Goal: Transaction & Acquisition: Purchase product/service

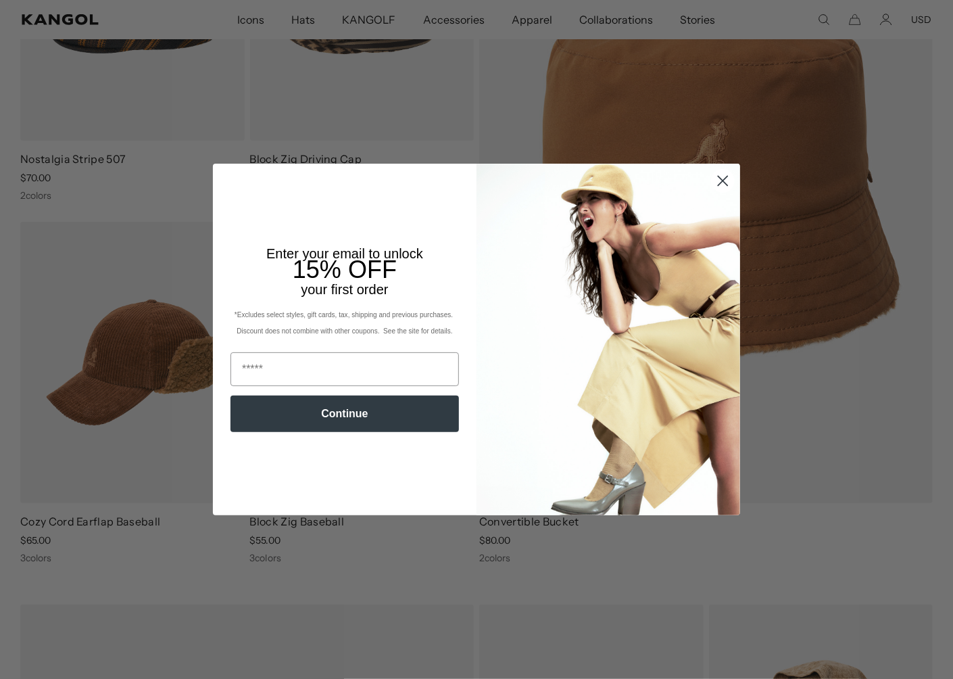
click at [723, 180] on icon "Close dialog" at bounding box center [722, 180] width 9 height 9
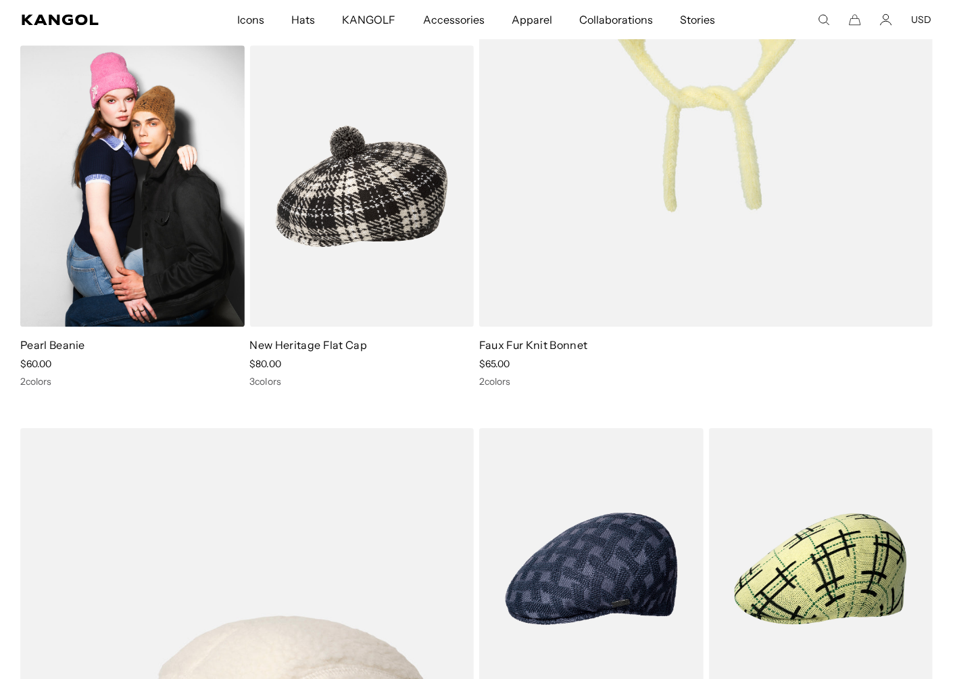
scroll to position [0, 278]
click at [104, 220] on img at bounding box center [132, 185] width 224 height 281
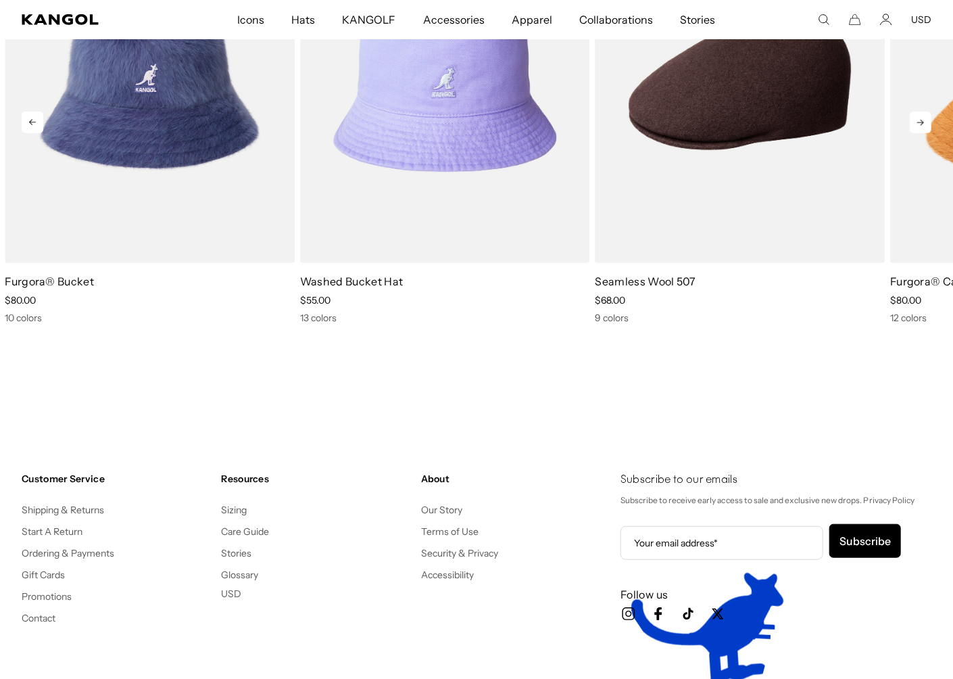
click at [925, 129] on icon at bounding box center [921, 123] width 22 height 22
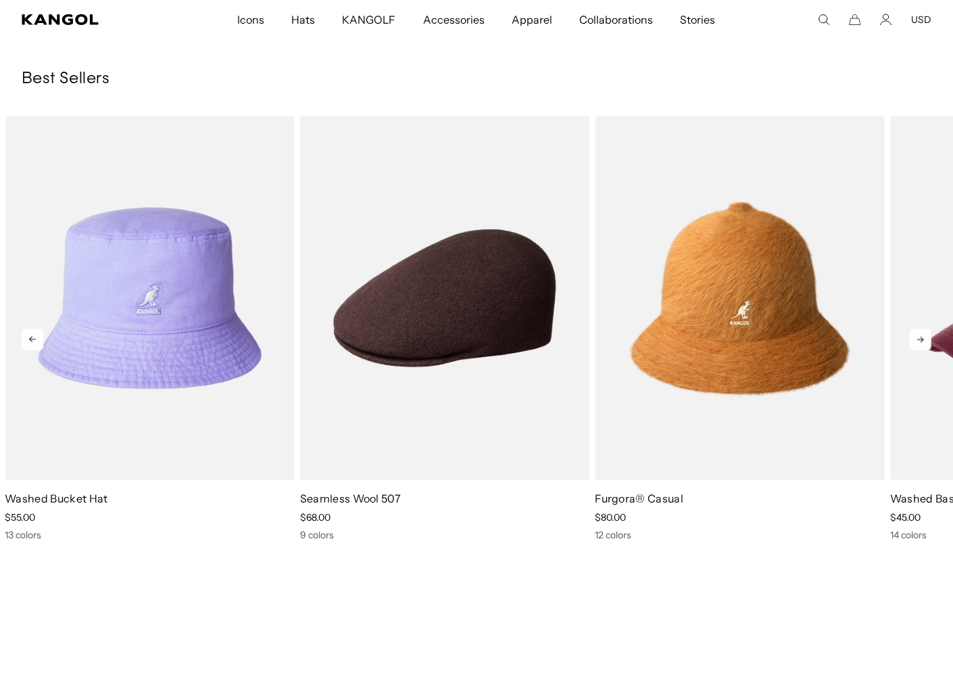
click at [920, 343] on icon at bounding box center [921, 339] width 22 height 22
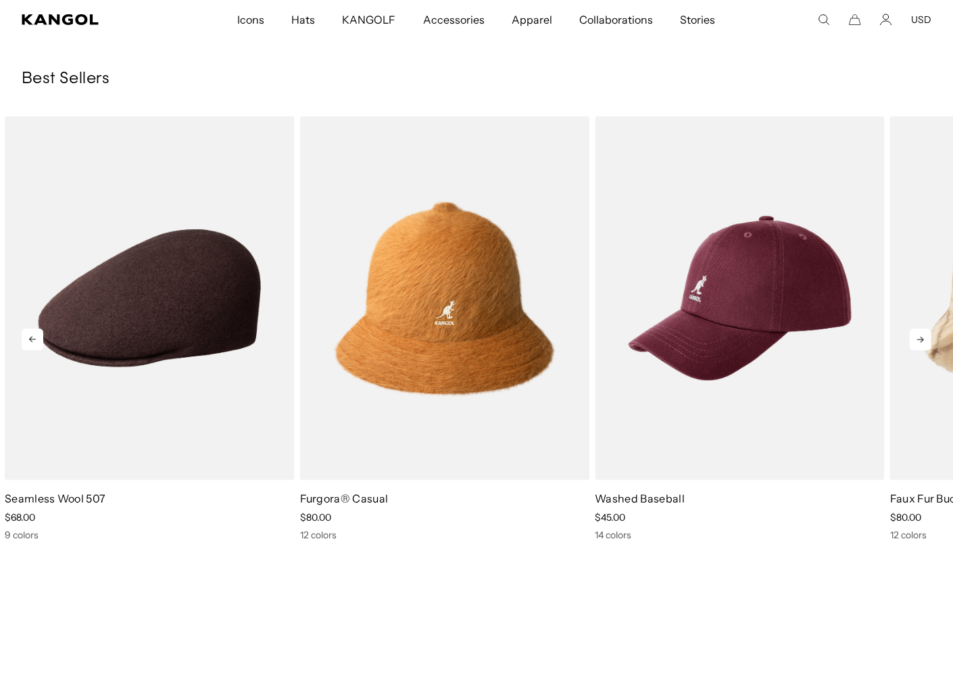
click at [920, 343] on icon at bounding box center [921, 339] width 22 height 22
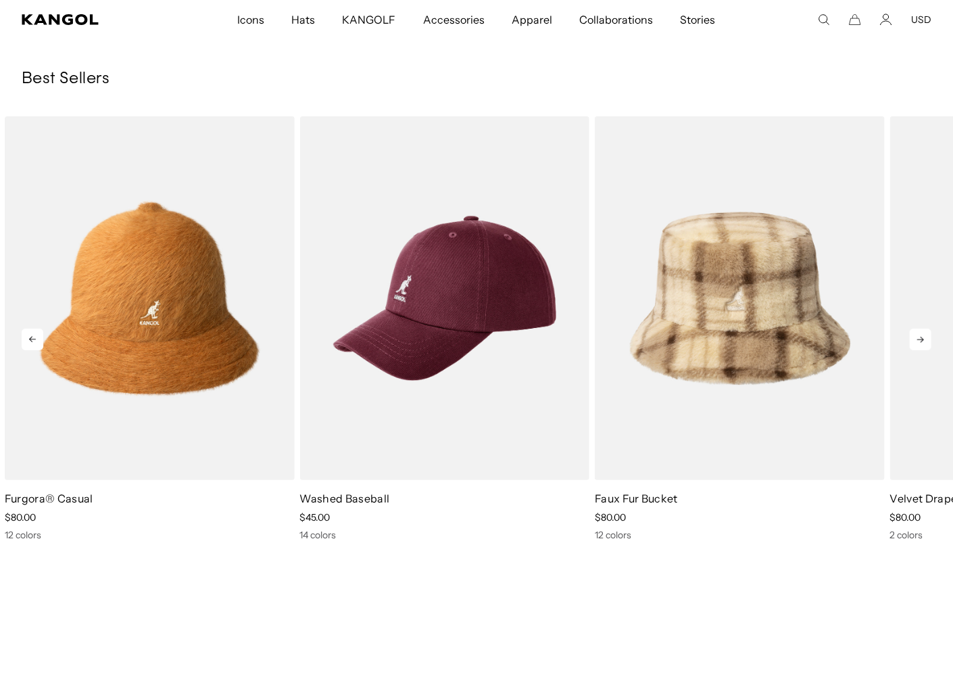
click at [920, 343] on icon at bounding box center [921, 339] width 22 height 22
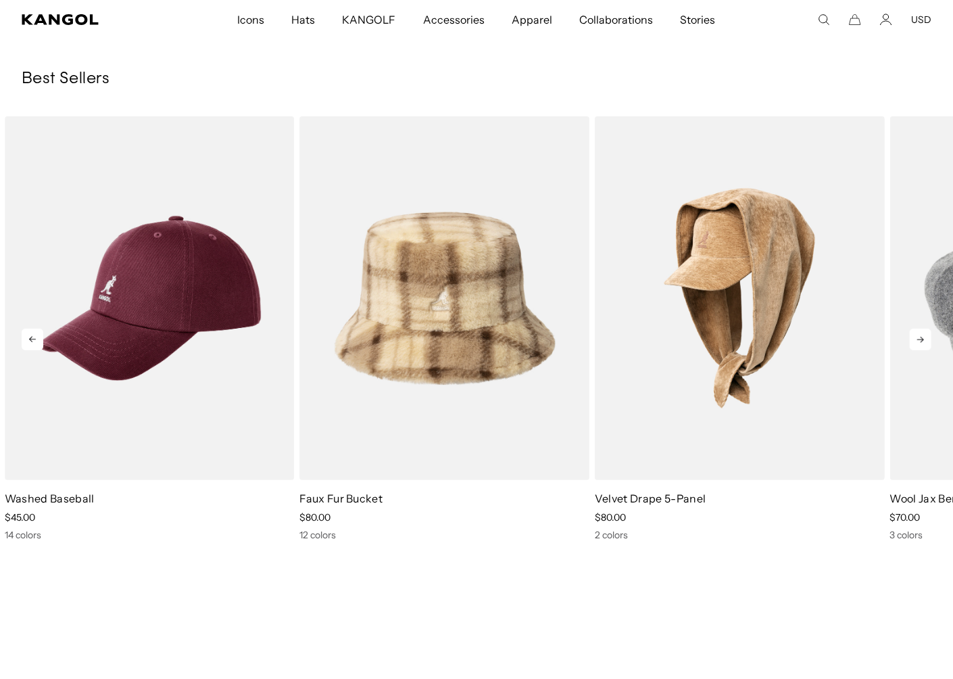
click at [920, 343] on icon at bounding box center [921, 339] width 22 height 22
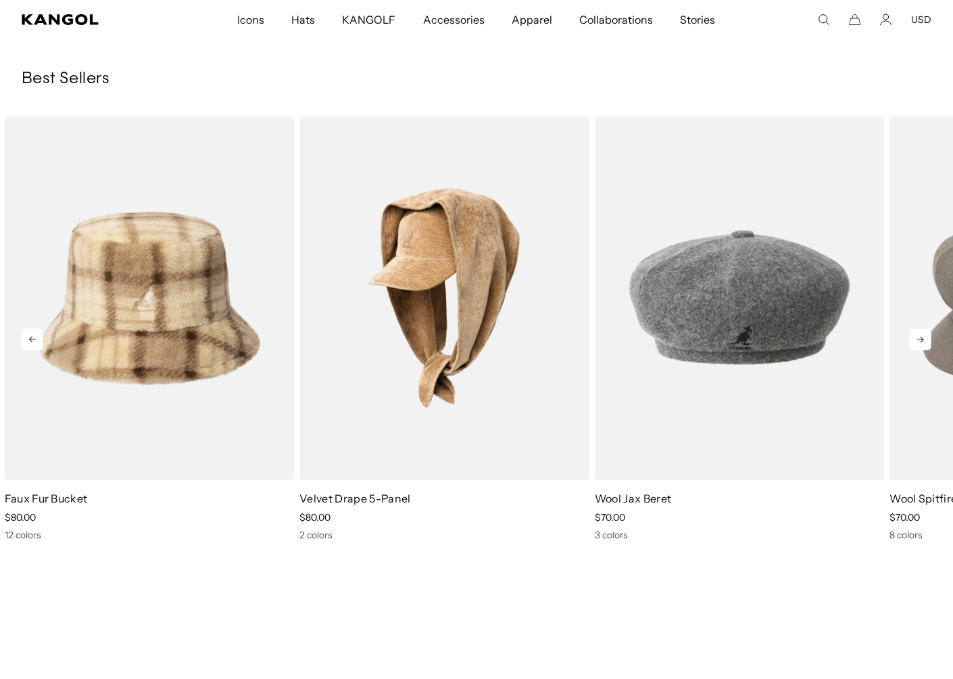
click at [920, 343] on icon at bounding box center [921, 339] width 22 height 22
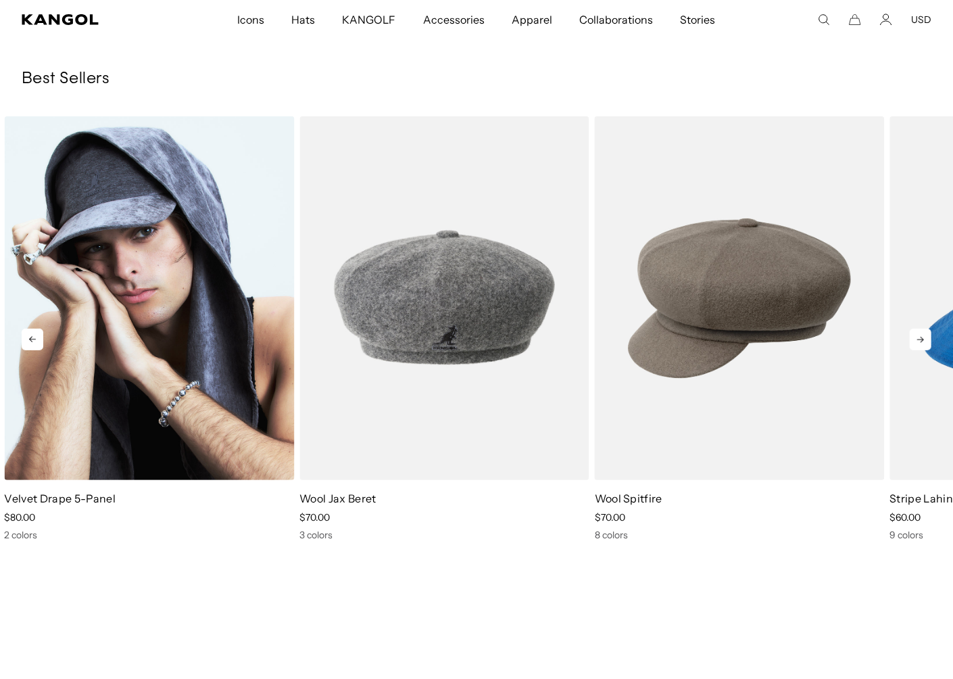
click at [149, 287] on img "7 of 10" at bounding box center [149, 298] width 290 height 364
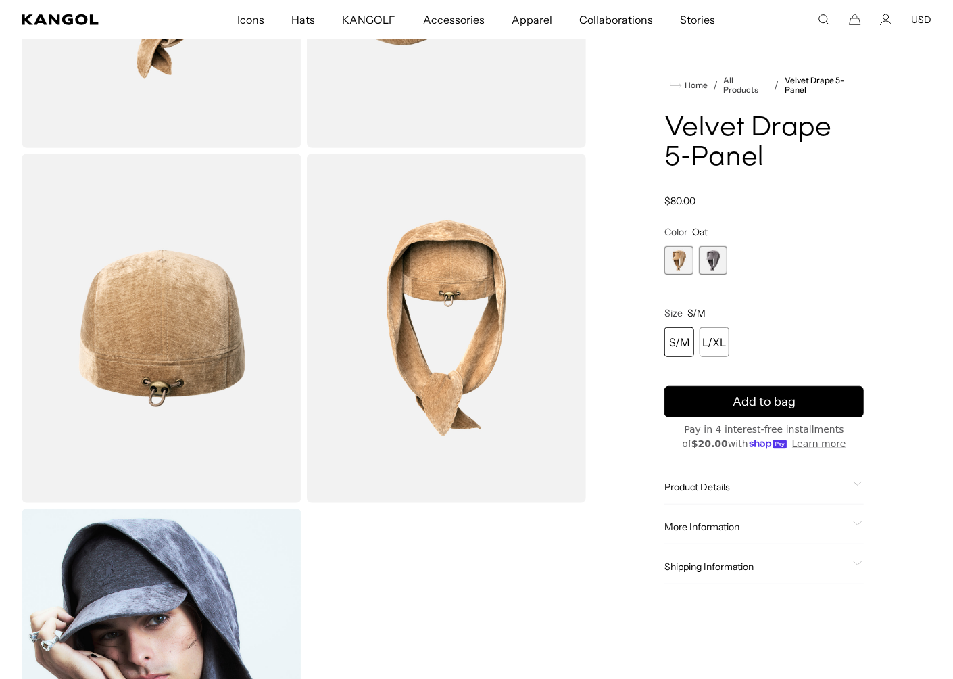
click at [721, 260] on span "2 of 2" at bounding box center [713, 260] width 28 height 28
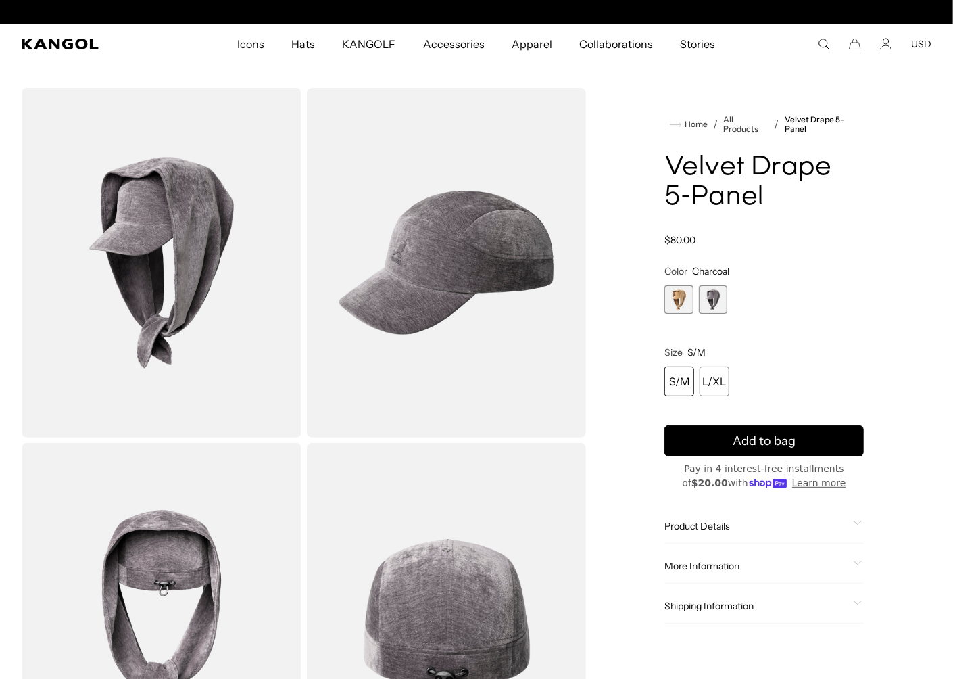
scroll to position [0, 278]
click at [480, 253] on img "Gallery Viewer" at bounding box center [447, 262] width 280 height 349
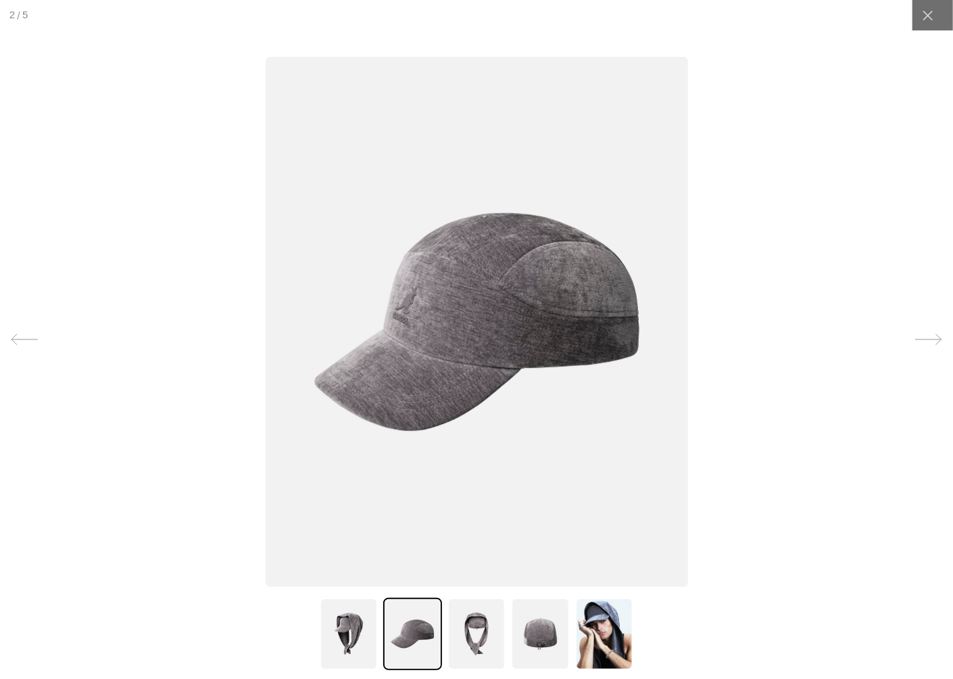
scroll to position [0, 0]
click at [934, 14] on icon at bounding box center [928, 16] width 14 height 14
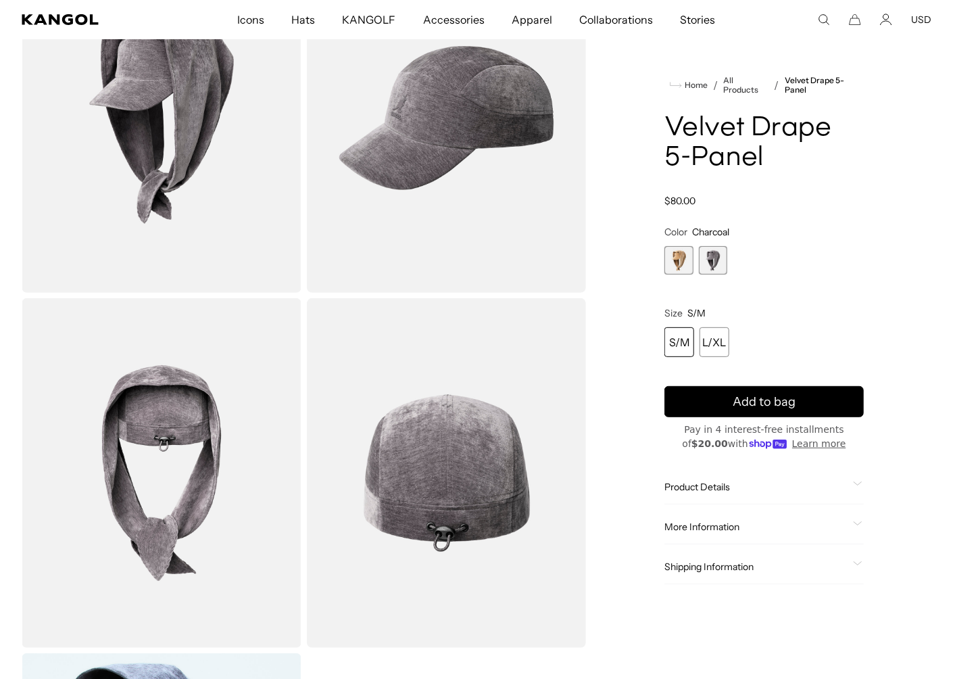
scroll to position [0, 278]
